Goal: Information Seeking & Learning: Learn about a topic

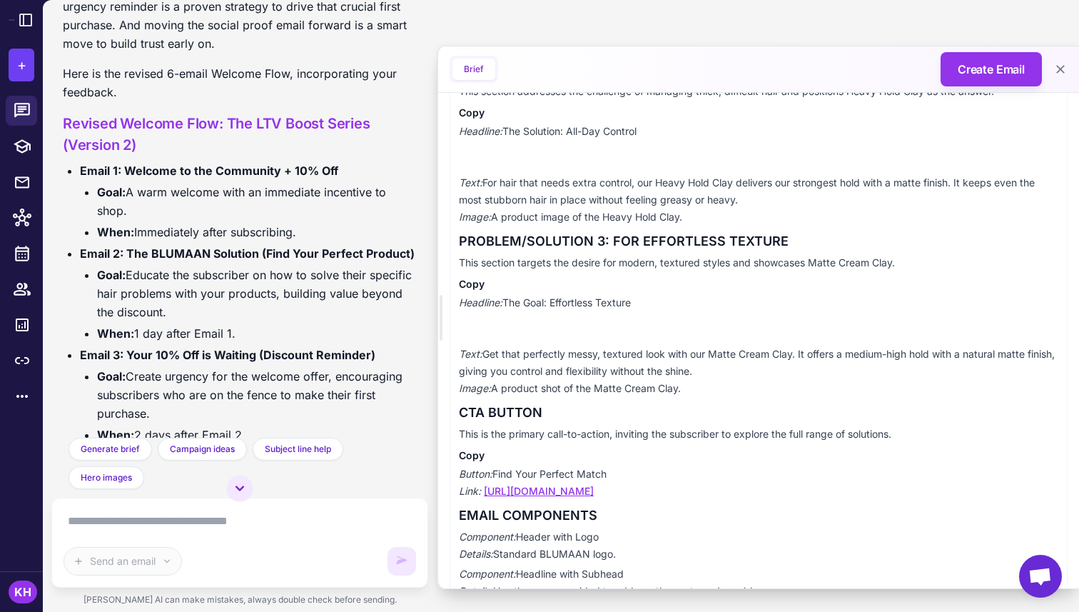
scroll to position [2025, 0]
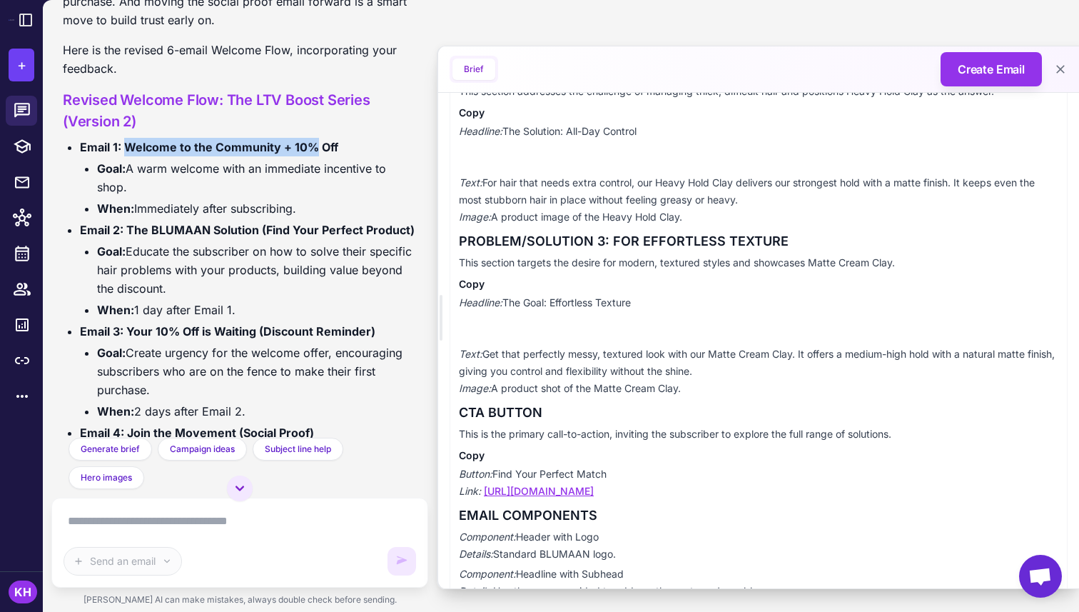
drag, startPoint x: 127, startPoint y: 149, endPoint x: 312, endPoint y: 149, distance: 184.9
click at [312, 149] on strong "Email 1: Welcome to the Community + 10% Off" at bounding box center [209, 147] width 258 height 14
click at [176, 149] on strong "Email 1: Welcome to the Community + 10% Off" at bounding box center [209, 147] width 258 height 14
drag, startPoint x: 126, startPoint y: 146, endPoint x: 339, endPoint y: 145, distance: 213.5
click at [339, 145] on li "Email 1: Welcome to the Community + 10% Off Goal: A warm welcome with an immedi…" at bounding box center [248, 178] width 337 height 80
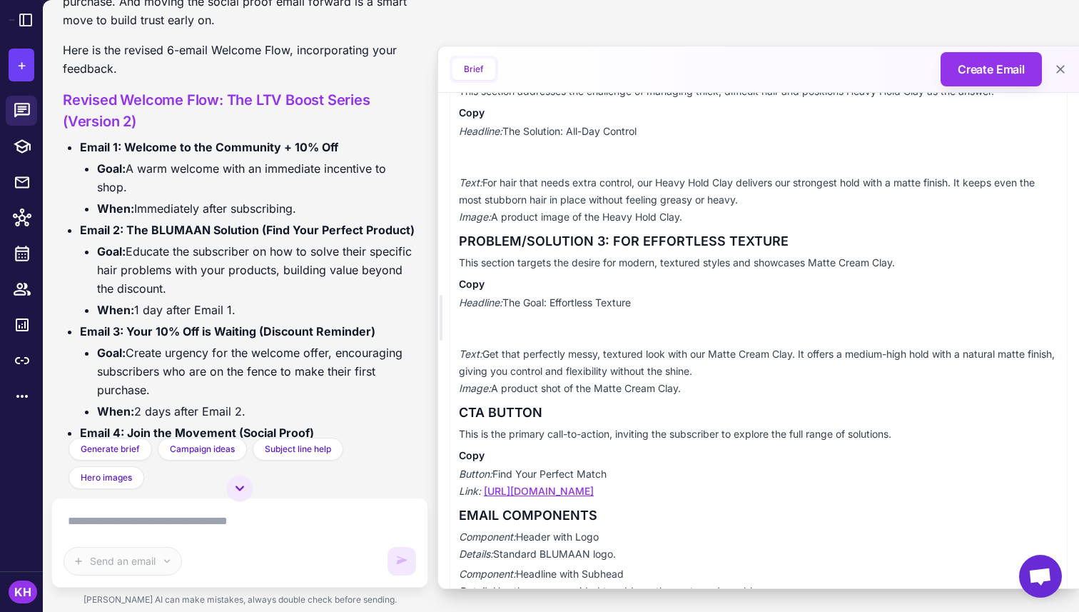
click at [340, 145] on li "Email 1: Welcome to the Community + 10% Off Goal: A warm welcome with an immedi…" at bounding box center [248, 178] width 337 height 80
drag, startPoint x: 129, startPoint y: 145, endPoint x: 336, endPoint y: 149, distance: 206.4
click at [336, 149] on strong "Email 1: Welcome to the Community + 10% Off" at bounding box center [209, 147] width 258 height 14
copy strong "Welcome to the Community + 10% Off"
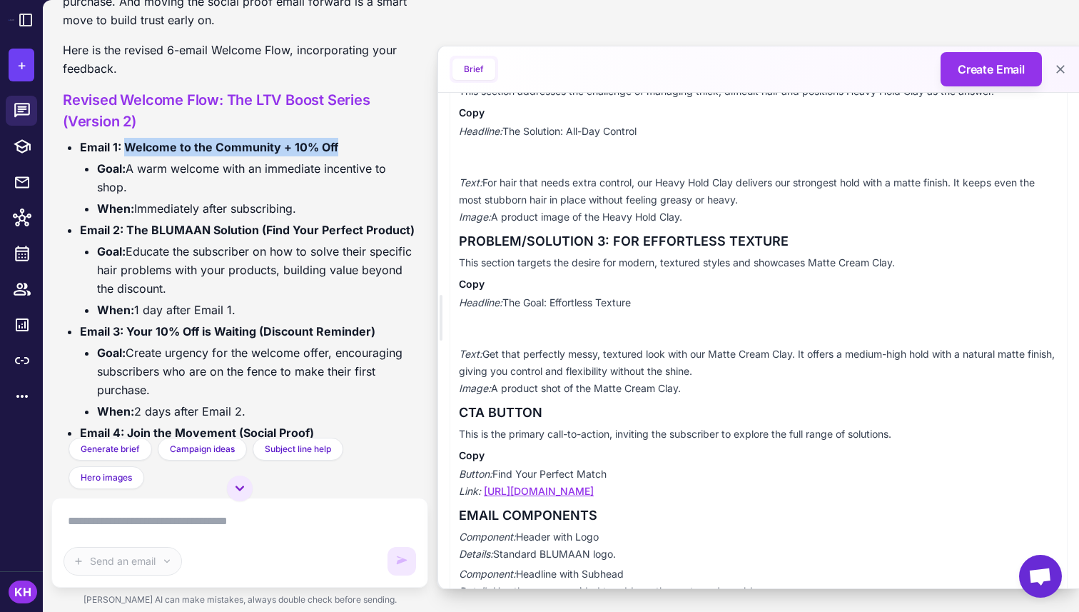
drag, startPoint x: 99, startPoint y: 168, endPoint x: 130, endPoint y: 183, distance: 34.5
click at [130, 183] on li "Goal: A warm welcome with an immediate incentive to shop." at bounding box center [257, 177] width 320 height 37
copy li "Goal: A warm welcome with an immediate incentive to shop."
drag, startPoint x: 97, startPoint y: 208, endPoint x: 309, endPoint y: 211, distance: 212.1
click at [309, 211] on li "When: Immediately after subscribing." at bounding box center [257, 208] width 320 height 19
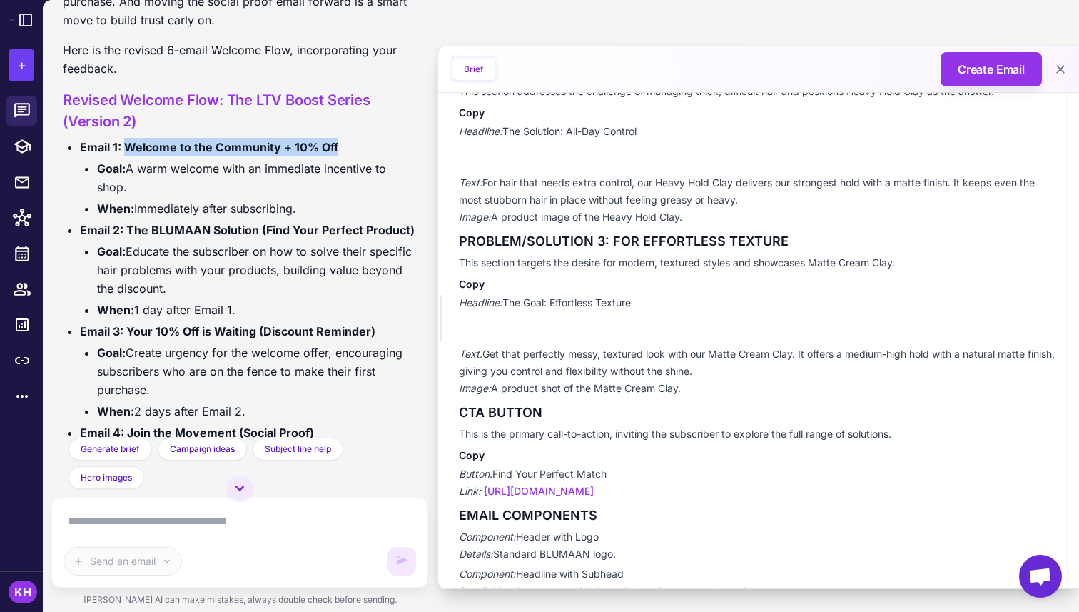
copy li "When: Immediately after subscribing."
drag, startPoint x: 129, startPoint y: 230, endPoint x: 414, endPoint y: 222, distance: 285.7
click at [414, 222] on li "Email 2: The BLUMAAN Solution (Find Your Perfect Product) Goal: Educate the sub…" at bounding box center [248, 270] width 337 height 99
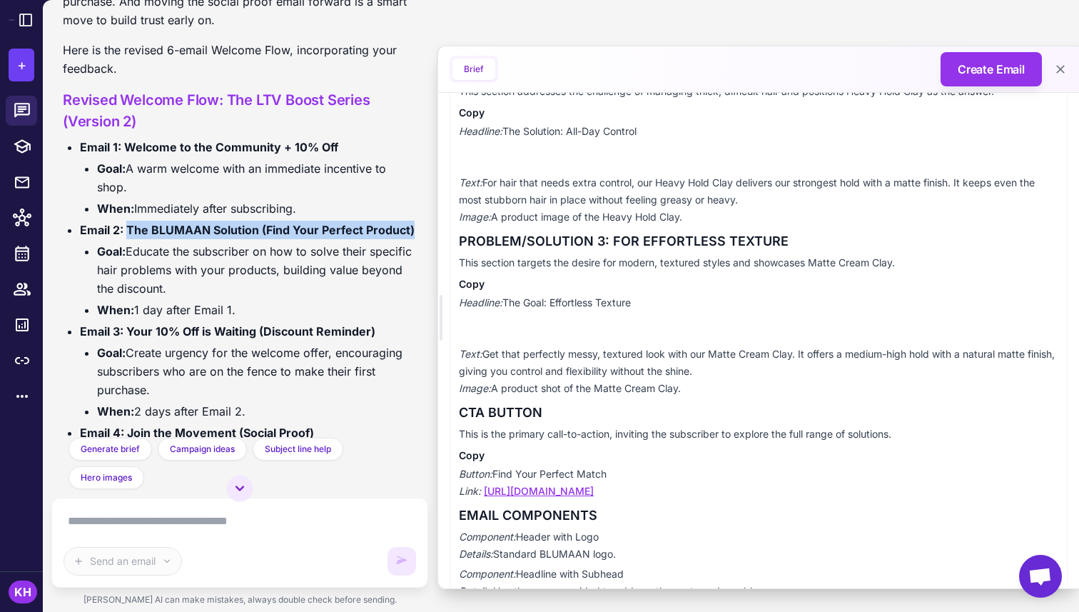
drag, startPoint x: 128, startPoint y: 228, endPoint x: 411, endPoint y: 233, distance: 283.5
click at [411, 233] on strong "Email 2: The BLUMAAN Solution (Find Your Perfect Product)" at bounding box center [247, 230] width 335 height 14
copy strong "The BLUMAAN Solution (Find Your Perfect Product)"
drag, startPoint x: 99, startPoint y: 251, endPoint x: 168, endPoint y: 283, distance: 75.7
click at [168, 283] on li "Goal: Educate the subscriber on how to solve their specific hair problems with …" at bounding box center [257, 270] width 320 height 56
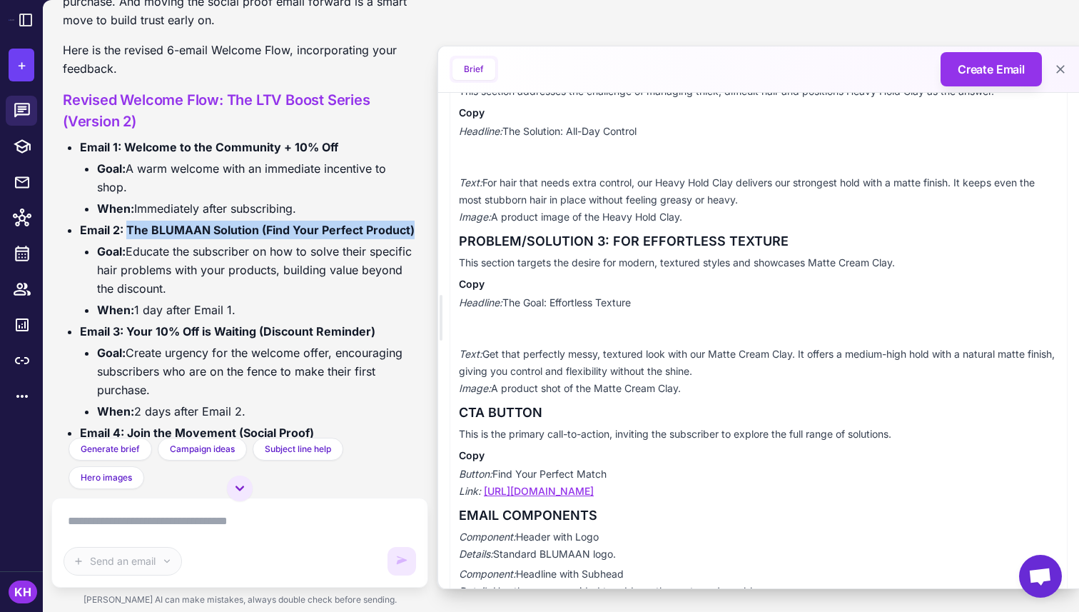
copy li "Goal: Educate the subscriber on how to solve their specific hair problems with …"
drag, startPoint x: 137, startPoint y: 308, endPoint x: 267, endPoint y: 311, distance: 130.0
click at [267, 311] on li "When: 1 day after Email 1." at bounding box center [257, 310] width 320 height 19
copy li "1 day after Email 1."
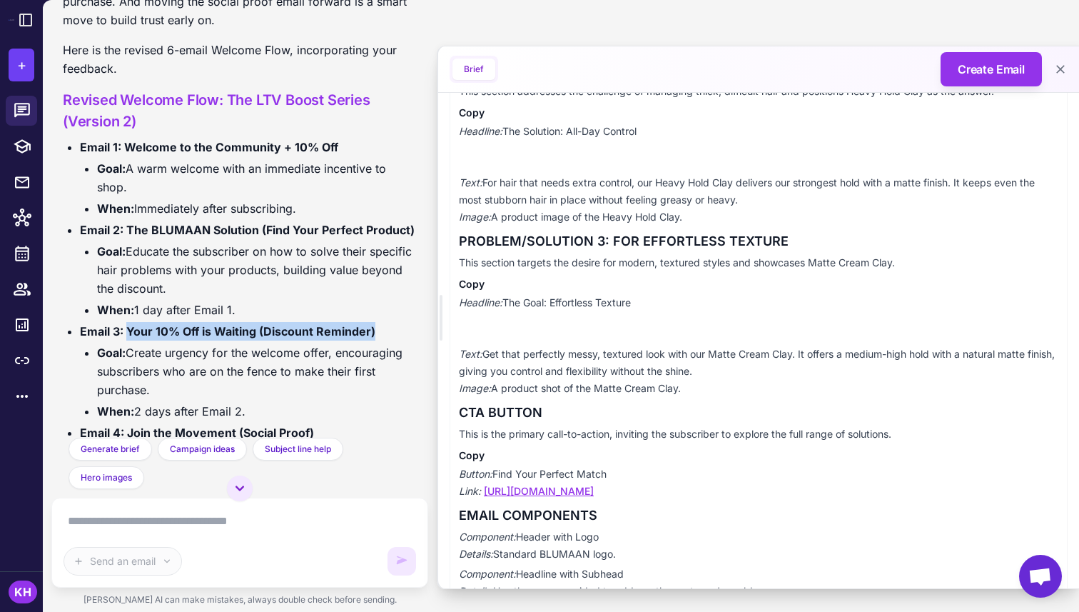
drag, startPoint x: 129, startPoint y: 331, endPoint x: 373, endPoint y: 330, distance: 244.2
click at [373, 330] on strong "Email 3: Your 10% Off is Waiting (Discount Reminder)" at bounding box center [228, 331] width 296 height 14
copy strong "Your 10% Off is Waiting (Discount Reminder)"
drag, startPoint x: 101, startPoint y: 351, endPoint x: 150, endPoint y: 383, distance: 58.4
click at [150, 383] on li "Goal: Create urgency for the welcome offer, encouraging subscribers who are on …" at bounding box center [257, 371] width 320 height 56
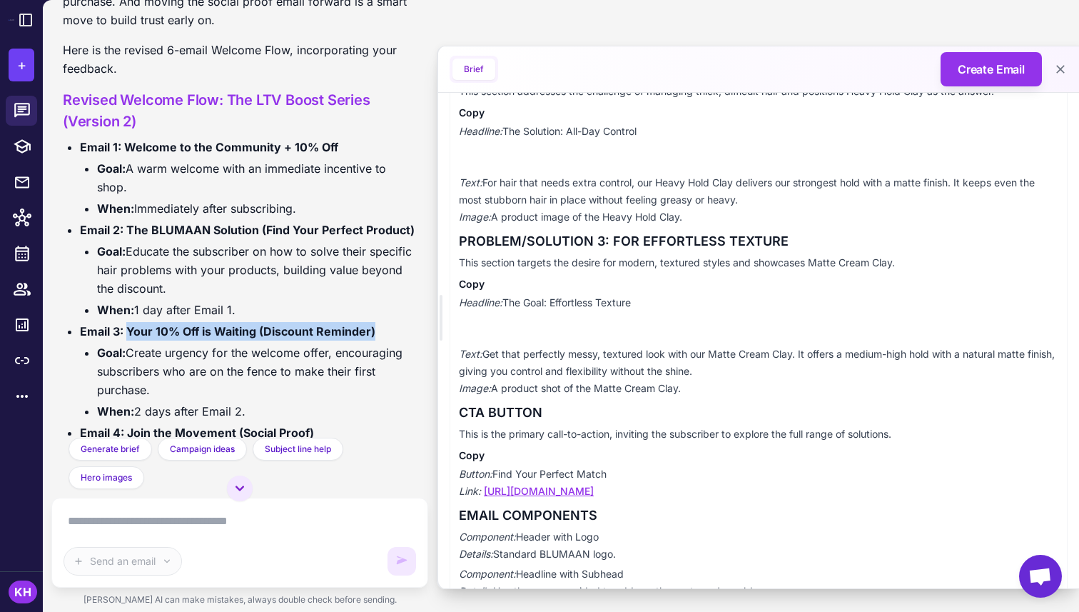
copy li "Goal: Create urgency for the welcome offer, encouraging subscribers who are on …"
drag, startPoint x: 106, startPoint y: 408, endPoint x: 246, endPoint y: 406, distance: 140.0
click at [246, 406] on li "When: 2 days after Email 2." at bounding box center [257, 411] width 320 height 19
copy li "When: 2 days after Email 2."
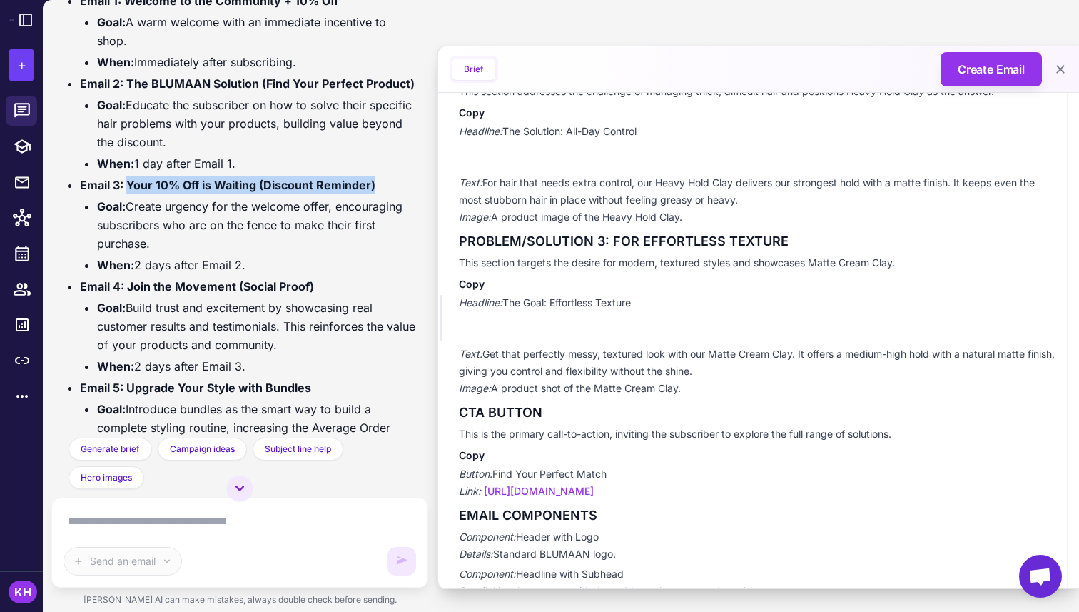
scroll to position [2240, 0]
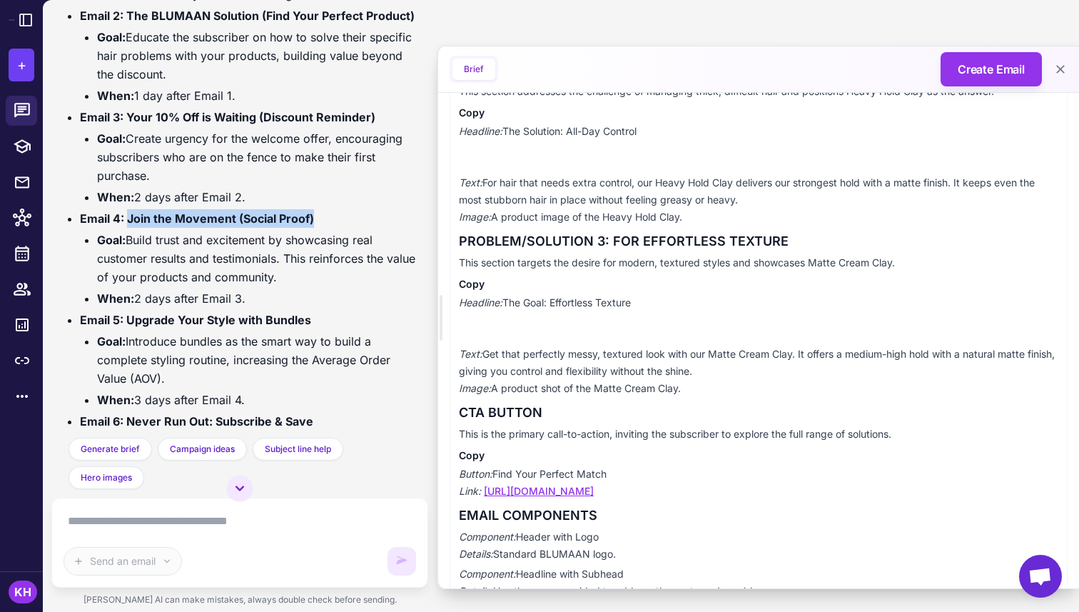
drag, startPoint x: 129, startPoint y: 220, endPoint x: 337, endPoint y: 228, distance: 208.6
click at [337, 228] on li "Email 4: Join the Movement (Social Proof) Goal: Build trust and excitement by s…" at bounding box center [248, 258] width 337 height 99
drag, startPoint x: 97, startPoint y: 241, endPoint x: 315, endPoint y: 275, distance: 220.4
click at [315, 275] on li "Goal: Build trust and excitement by showcasing real customer results and testim…" at bounding box center [257, 259] width 320 height 56
drag, startPoint x: 101, startPoint y: 298, endPoint x: 250, endPoint y: 298, distance: 149.2
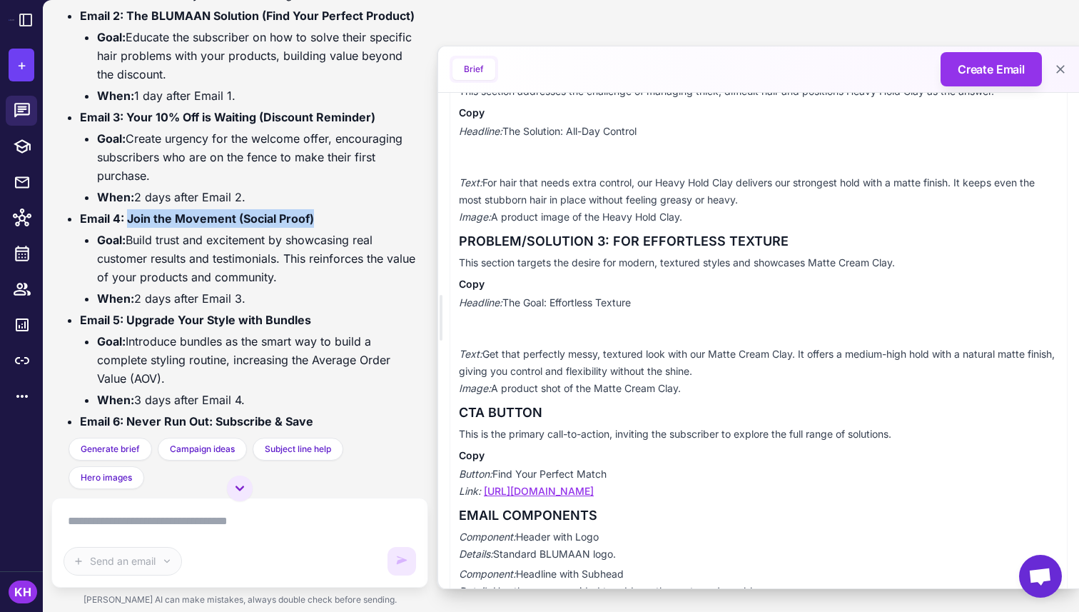
click at [250, 298] on li "When: 2 days after Email 3." at bounding box center [257, 298] width 320 height 19
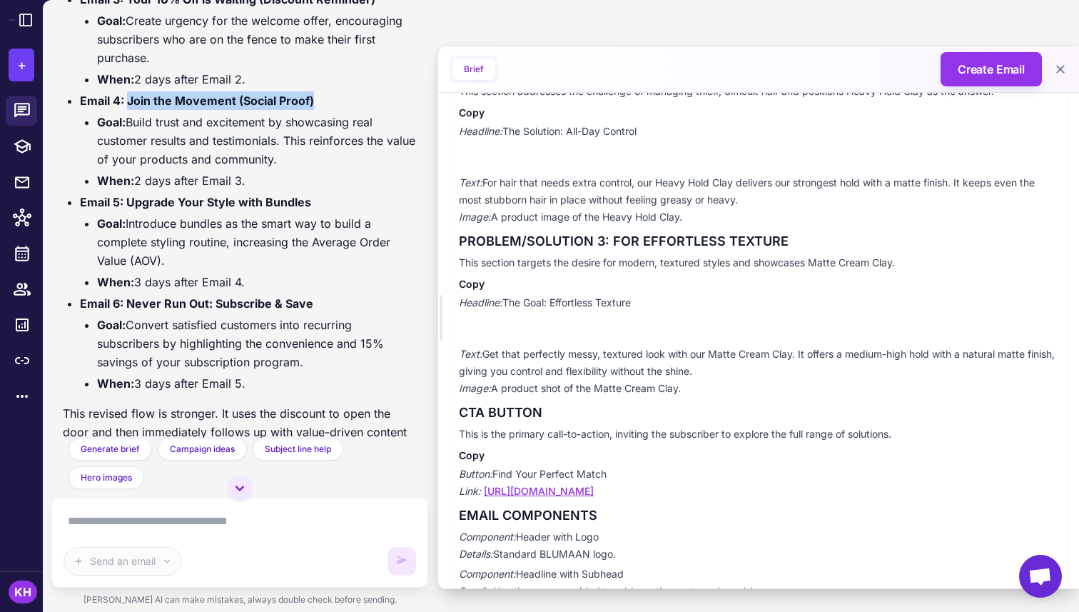
scroll to position [2410, 0]
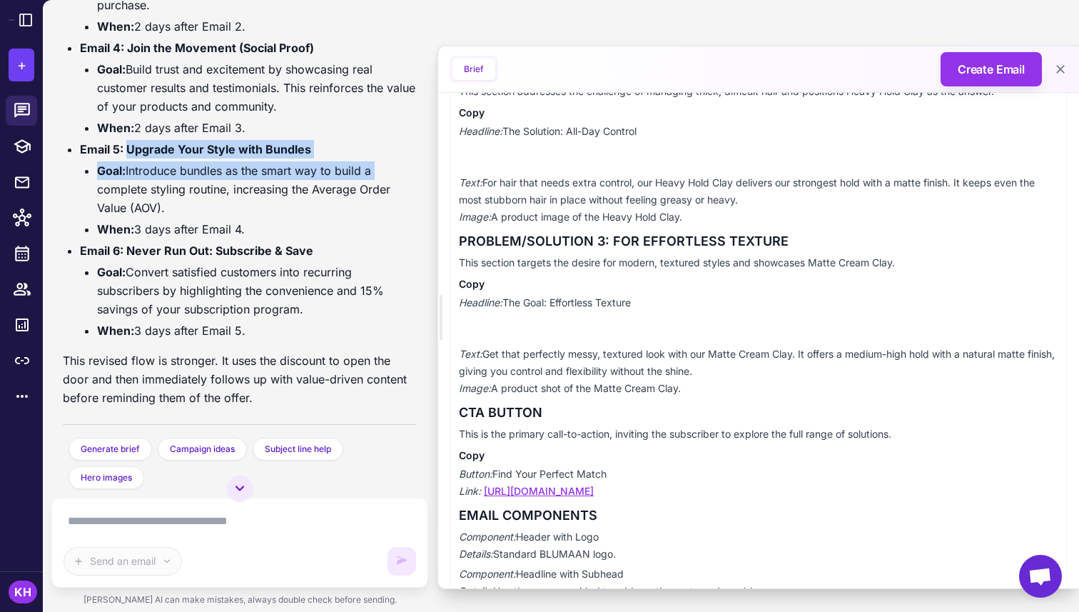
drag, startPoint x: 129, startPoint y: 150, endPoint x: 380, endPoint y: 163, distance: 251.6
click at [380, 163] on li "Email 5: Upgrade Your Style with Bundles Goal: Introduce bundles as the smart w…" at bounding box center [248, 189] width 337 height 99
click at [380, 163] on li "Goal: Introduce bundles as the smart way to build a complete styling routine, i…" at bounding box center [257, 189] width 320 height 56
drag, startPoint x: 129, startPoint y: 148, endPoint x: 308, endPoint y: 149, distance: 179.2
click at [308, 149] on strong "Email 5: Upgrade Your Style with Bundles" at bounding box center [195, 149] width 231 height 14
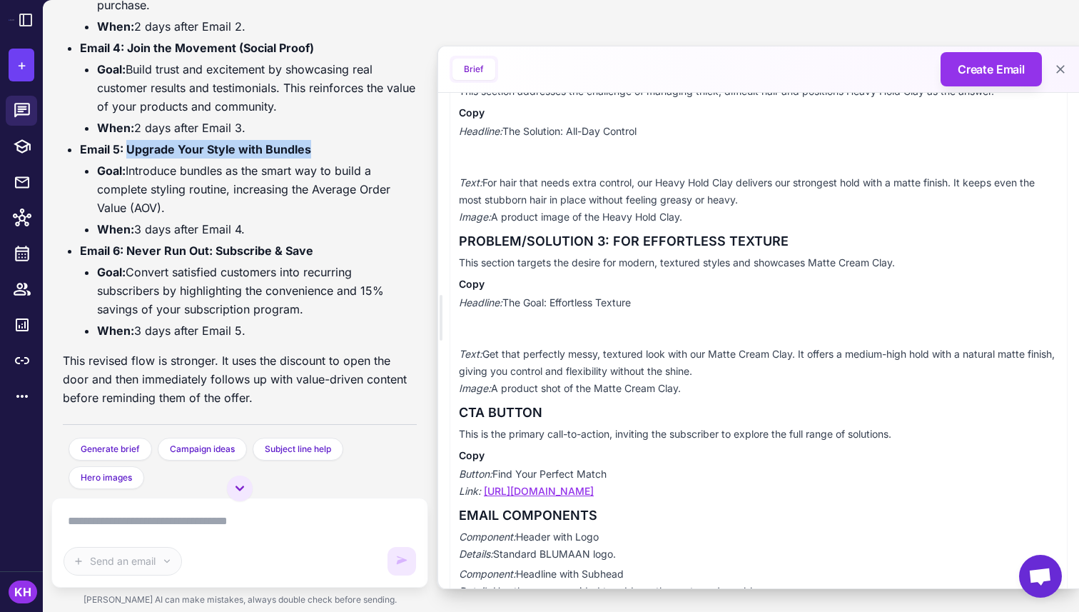
drag, startPoint x: 101, startPoint y: 170, endPoint x: 201, endPoint y: 203, distance: 106.1
click at [201, 203] on li "Goal: Introduce bundles as the smart way to build a complete styling routine, i…" at bounding box center [257, 189] width 320 height 56
drag, startPoint x: 99, startPoint y: 232, endPoint x: 251, endPoint y: 231, distance: 151.4
click at [251, 231] on li "When: 3 days after Email 4." at bounding box center [257, 229] width 320 height 19
drag, startPoint x: 81, startPoint y: 253, endPoint x: 320, endPoint y: 251, distance: 239.2
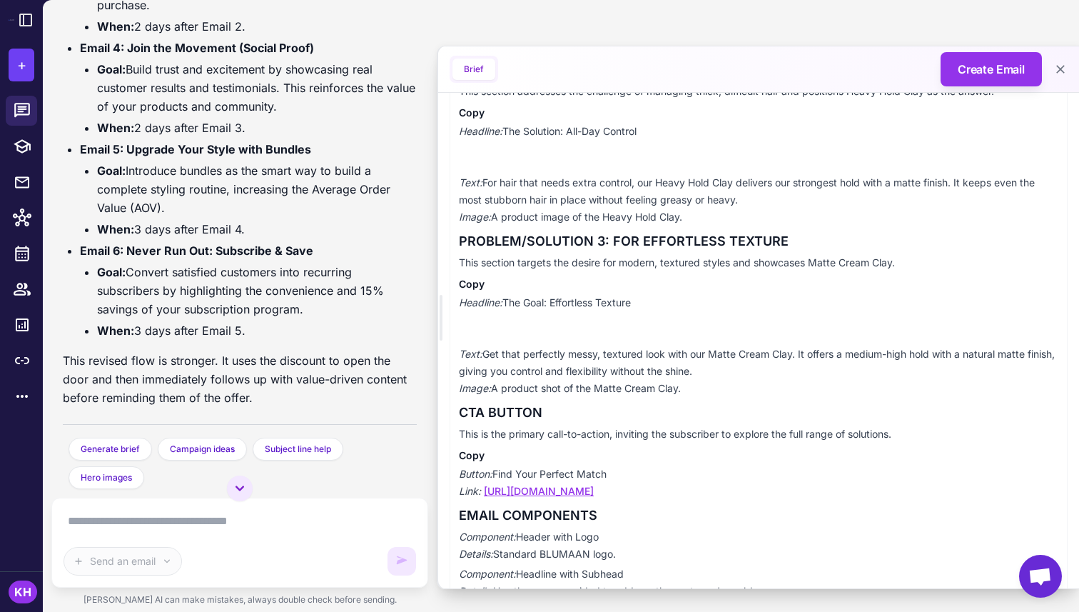
click at [321, 254] on li "Email 6: Never Run Out: Subscribe & Save Goal: Convert satisfied customers into…" at bounding box center [248, 290] width 337 height 99
drag, startPoint x: 129, startPoint y: 251, endPoint x: 309, endPoint y: 253, distance: 179.9
click at [309, 253] on strong "Email 6: Never Run Out: Subscribe & Save" at bounding box center [196, 250] width 233 height 14
drag, startPoint x: 97, startPoint y: 272, endPoint x: 305, endPoint y: 301, distance: 209.7
click at [305, 301] on li "Goal: Convert satisfied customers into recurring subscribers by highlighting th…" at bounding box center [257, 291] width 320 height 56
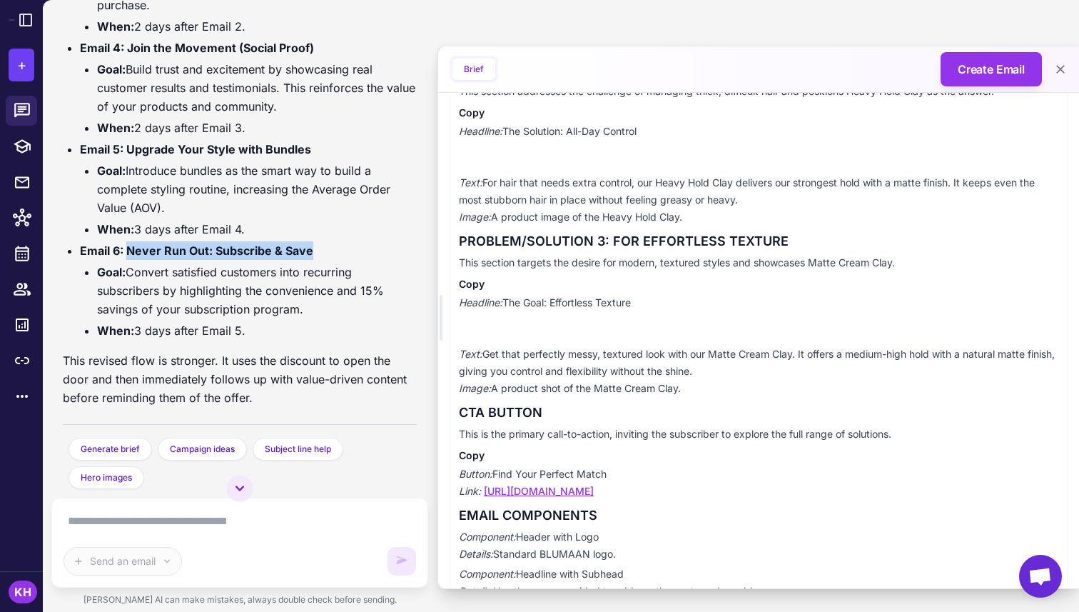
drag, startPoint x: 139, startPoint y: 329, endPoint x: 289, endPoint y: 330, distance: 149.9
click at [289, 330] on li "When: 3 days after Email 5." at bounding box center [257, 330] width 320 height 19
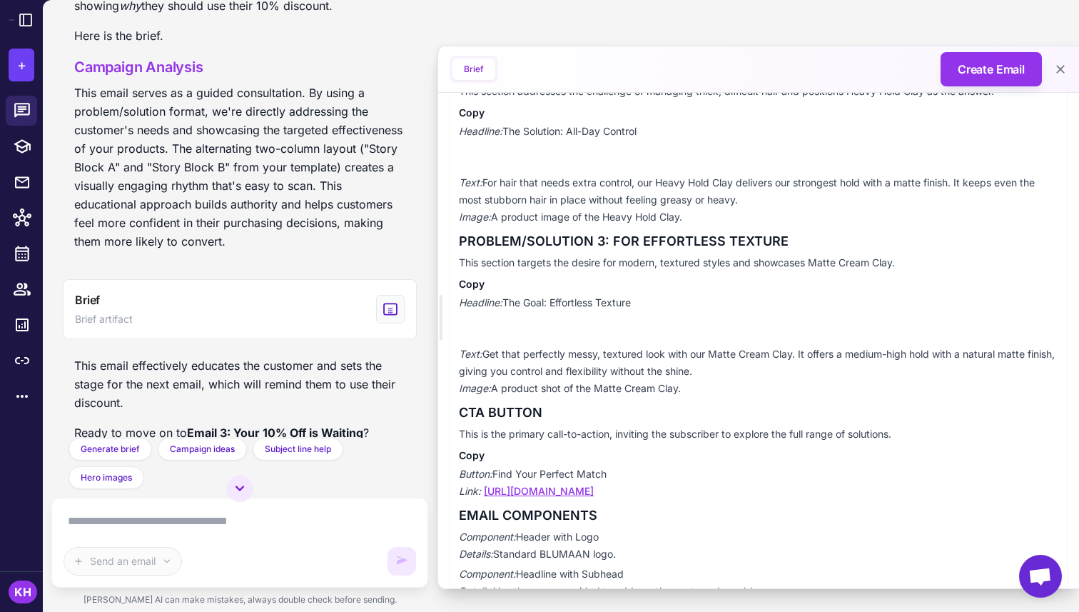
scroll to position [4251, 0]
